Goal: Check status: Check status

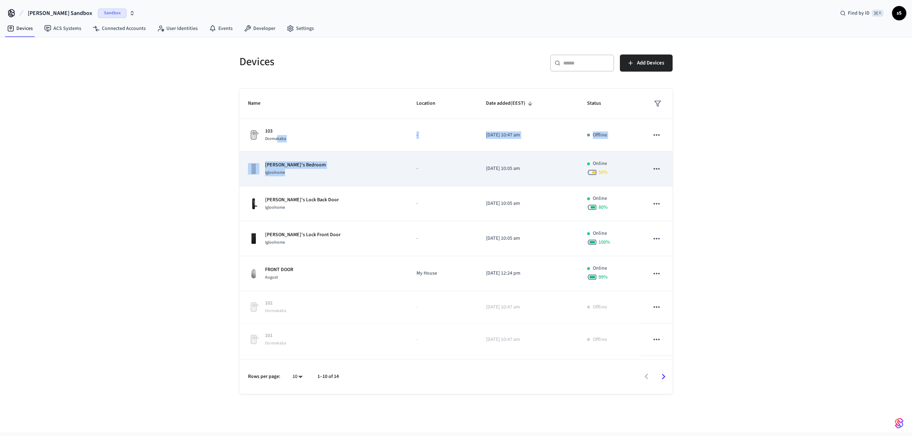
drag, startPoint x: 277, startPoint y: 139, endPoint x: 295, endPoint y: 168, distance: 34.8
click at [286, 172] on tbody "103 Dormakaba - [DATE] 10:47 am Offline Jane's Bedroom Igloohome - [DATE] 10:05…" at bounding box center [455, 287] width 433 height 337
click at [296, 169] on div "Igloohome" at bounding box center [295, 172] width 61 height 7
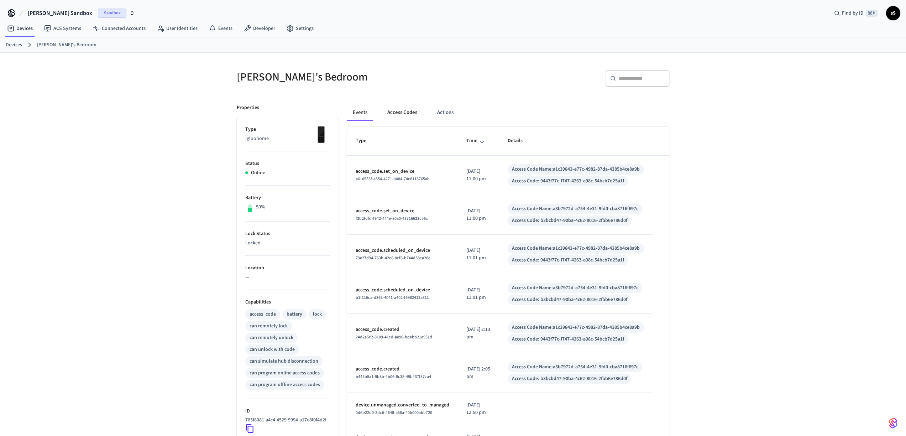
click at [402, 108] on button "Access Codes" at bounding box center [402, 112] width 41 height 17
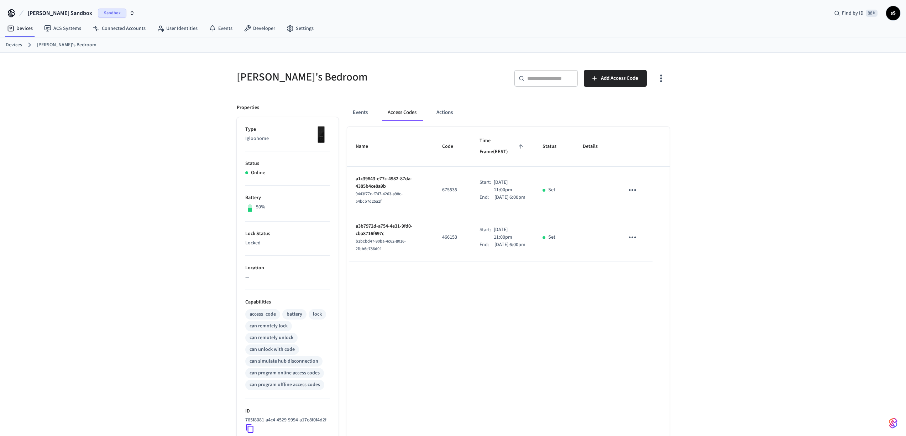
click at [661, 75] on icon "button" at bounding box center [661, 78] width 2 height 7
click at [799, 115] on div at bounding box center [456, 218] width 912 height 436
click at [345, 110] on div "Events Access Codes Actions Name Code Time Frame (EEST) Status Details a1c39843…" at bounding box center [504, 327] width 331 height 464
click at [356, 114] on button "Events" at bounding box center [360, 112] width 26 height 17
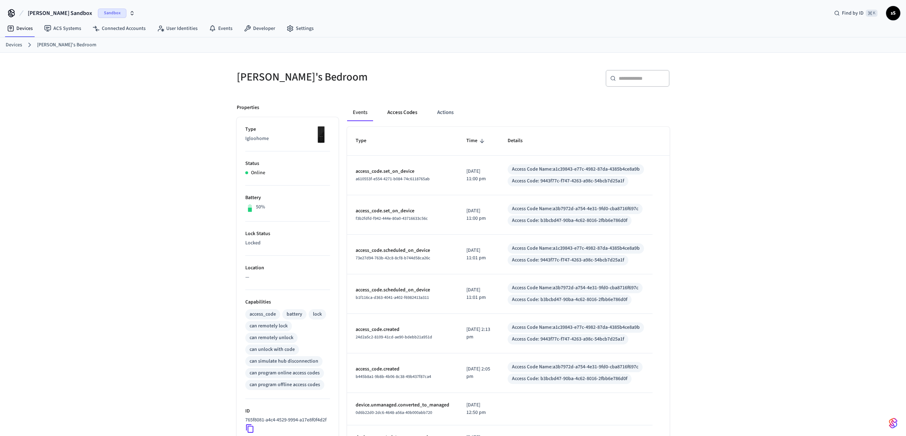
click at [406, 114] on button "Access Codes" at bounding box center [402, 112] width 41 height 17
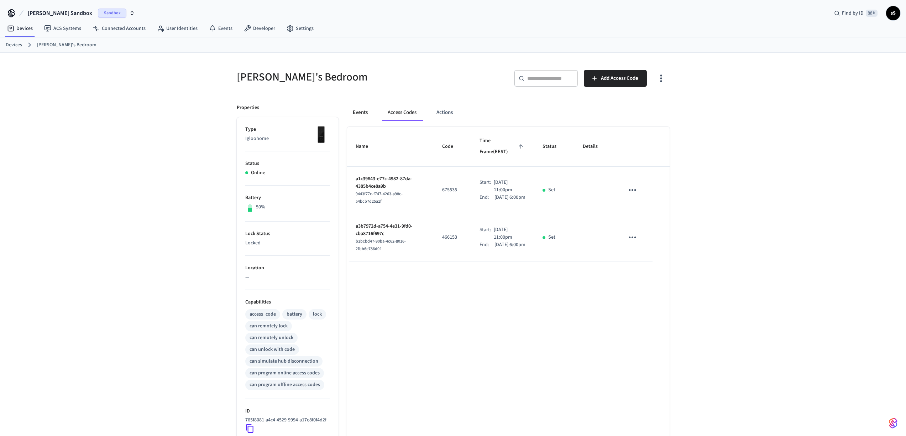
click at [362, 113] on button "Events" at bounding box center [360, 112] width 26 height 17
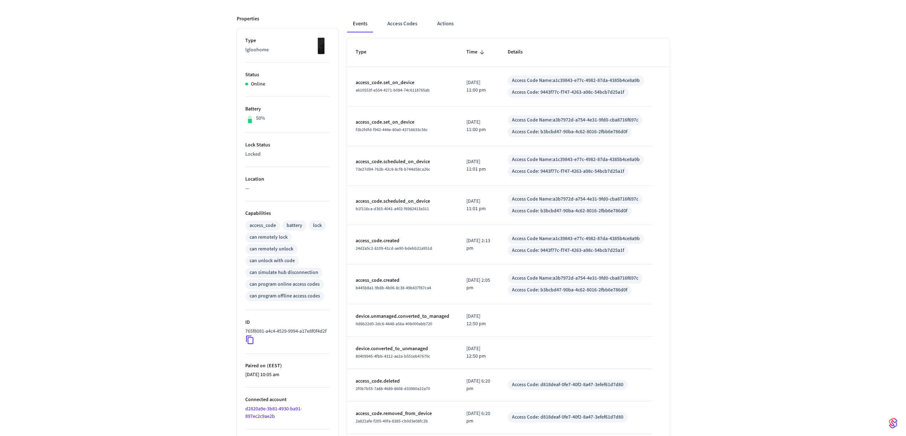
scroll to position [90, 0]
drag, startPoint x: 354, startPoint y: 395, endPoint x: 407, endPoint y: 395, distance: 52.7
click at [407, 395] on td "access_code.deleted 2f0b7b55-7a88-4689-8608-d33960a22a70" at bounding box center [402, 384] width 111 height 32
copy p "access_code.deleted"
click at [580, 163] on div "Access Code Name: a1c39843-e77c-4982-87da-4385b4ce8a9b" at bounding box center [576, 159] width 136 height 10
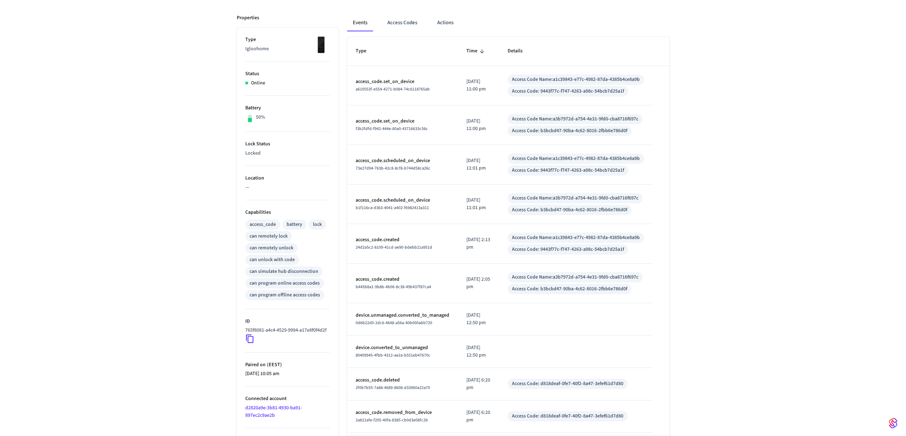
drag, startPoint x: 421, startPoint y: 238, endPoint x: 391, endPoint y: 236, distance: 30.3
click at [421, 238] on p "access_code.created" at bounding box center [403, 239] width 94 height 7
drag, startPoint x: 382, startPoint y: 240, endPoint x: 379, endPoint y: 250, distance: 10.5
click at [381, 241] on p "access_code.created" at bounding box center [403, 239] width 94 height 7
drag, startPoint x: 399, startPoint y: 232, endPoint x: 417, endPoint y: 235, distance: 17.9
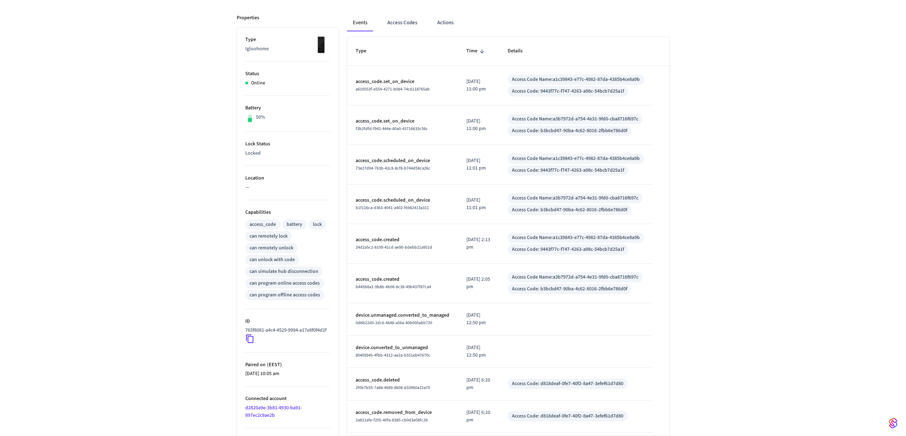
click at [400, 232] on td "access_code.created 24d2a5c2-8109-41cd-ae90-bdebb21a951d" at bounding box center [402, 244] width 111 height 40
click at [499, 234] on td "Access Code Name: a1c39843-e77c-4982-87da-4385b4ce8a9b Access Code: 9443f77c-f7…" at bounding box center [576, 244] width 154 height 40
click at [526, 238] on div "Access Code Name: a1c39843-e77c-4982-87da-4385b4ce8a9b" at bounding box center [576, 237] width 128 height 7
click at [585, 241] on div "Access Code Name: a1c39843-e77c-4982-87da-4385b4ce8a9b" at bounding box center [576, 237] width 128 height 7
drag, startPoint x: 510, startPoint y: 238, endPoint x: 546, endPoint y: 237, distance: 36.0
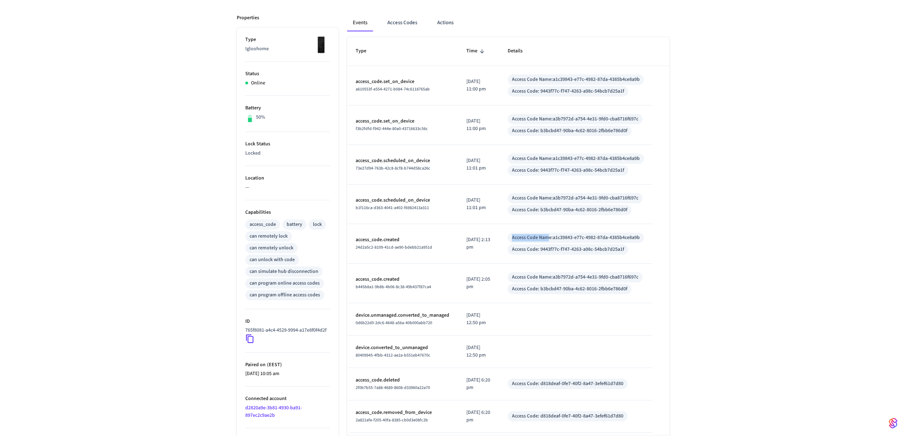
click at [546, 237] on div "Access Code Name: a1c39843-e77c-4982-87da-4385b4ce8a9b" at bounding box center [576, 238] width 136 height 10
copy div "Access Code Nam"
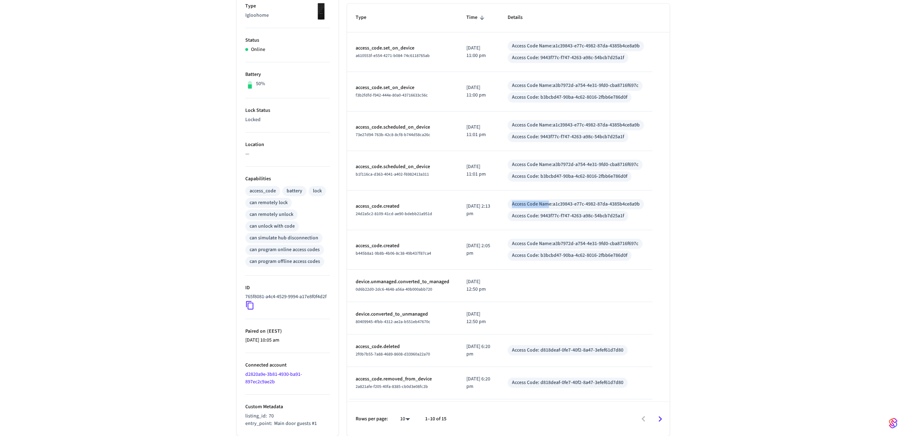
scroll to position [143, 0]
click at [718, 275] on div "[PERSON_NAME]'s Bedroom ​ ​ Properties Type Igloohome Status Online Battery 50%…" at bounding box center [453, 182] width 906 height 506
click at [436, 343] on p "access_code.deleted" at bounding box center [403, 346] width 94 height 7
click at [521, 347] on div "Access Code: d818deaf-0fe7-40f2-8a47-3efef61d7d80" at bounding box center [567, 350] width 111 height 7
